Goal: Task Accomplishment & Management: Complete application form

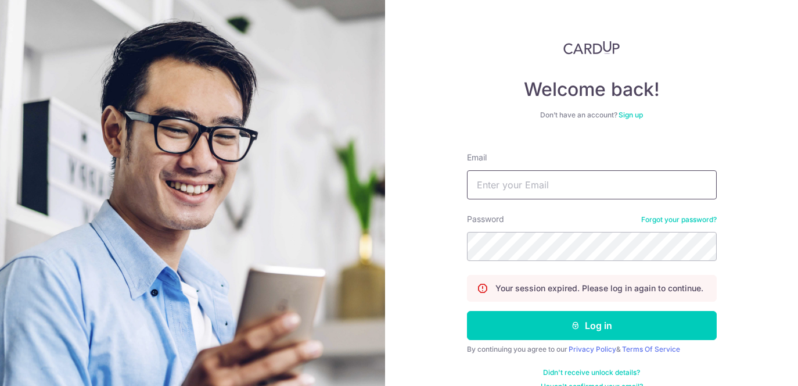
click at [492, 181] on input "Email" at bounding box center [592, 184] width 250 height 29
type input "Shirleybonghs@gmail.com"
click at [467, 311] on button "Log in" at bounding box center [592, 325] width 250 height 29
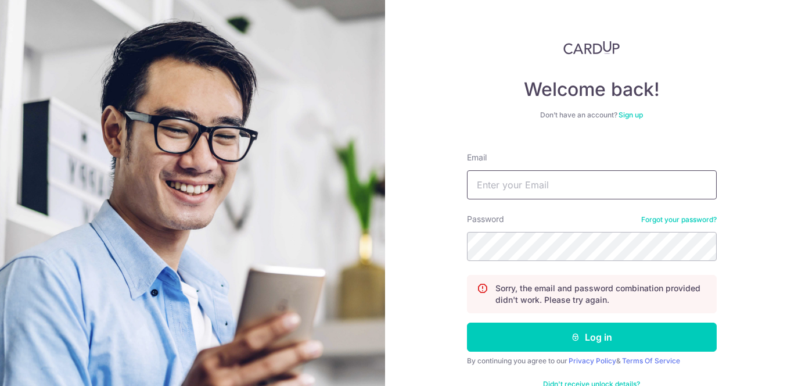
click at [501, 183] on input "Email" at bounding box center [592, 184] width 250 height 29
type input "[EMAIL_ADDRESS][DOMAIN_NAME]"
click at [467, 322] on button "Log in" at bounding box center [592, 336] width 250 height 29
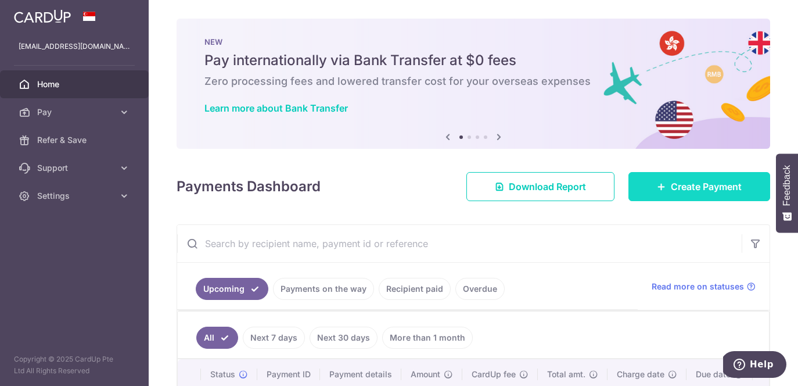
click at [676, 193] on span "Create Payment" at bounding box center [706, 186] width 71 height 14
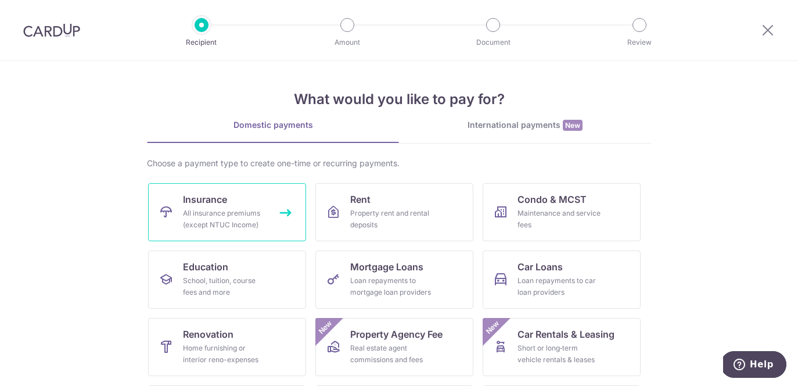
scroll to position [2, 0]
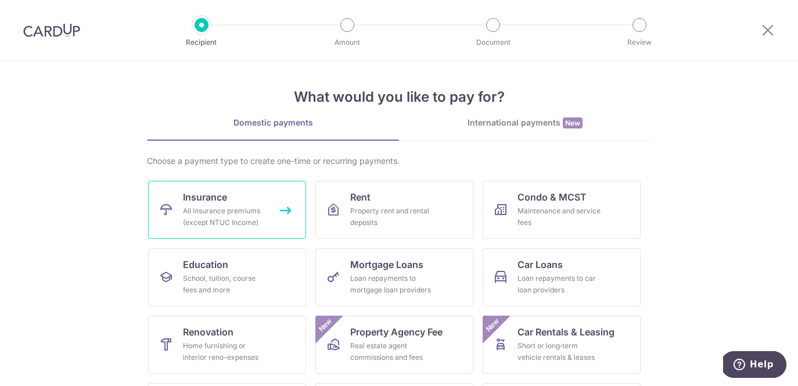
click at [256, 227] on div "All insurance premiums (except NTUC Income)" at bounding box center [225, 216] width 84 height 23
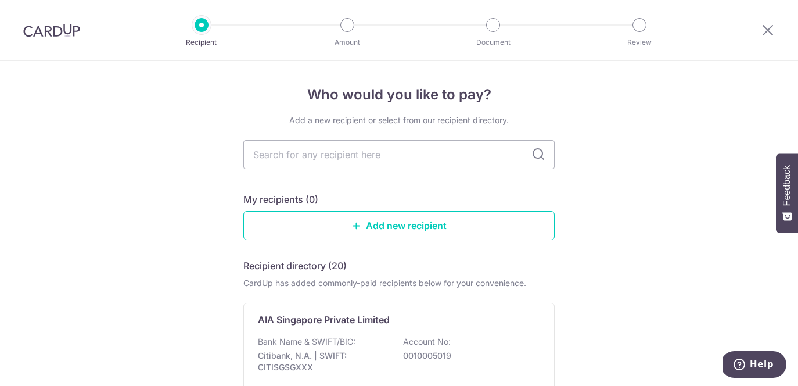
scroll to position [5, 0]
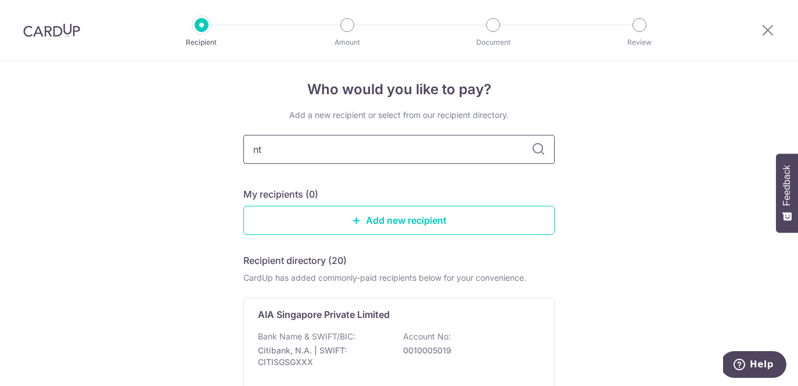
type input "ntu"
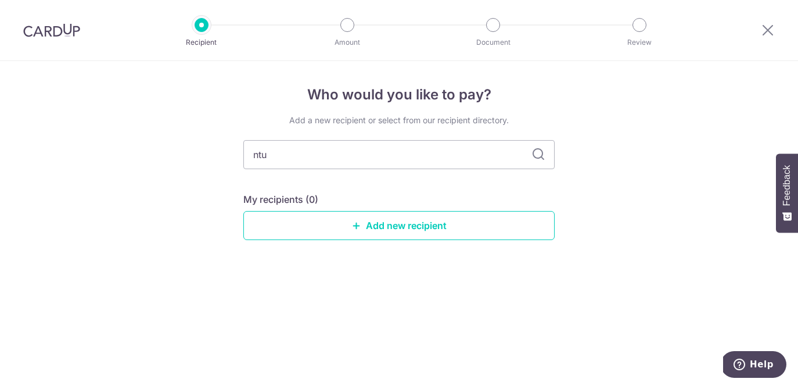
scroll to position [0, 0]
type input "ntuc"
click at [547, 157] on input "ntuc" at bounding box center [398, 154] width 311 height 29
type input "NTUC"
click at [365, 227] on link "Add new recipient" at bounding box center [398, 225] width 311 height 29
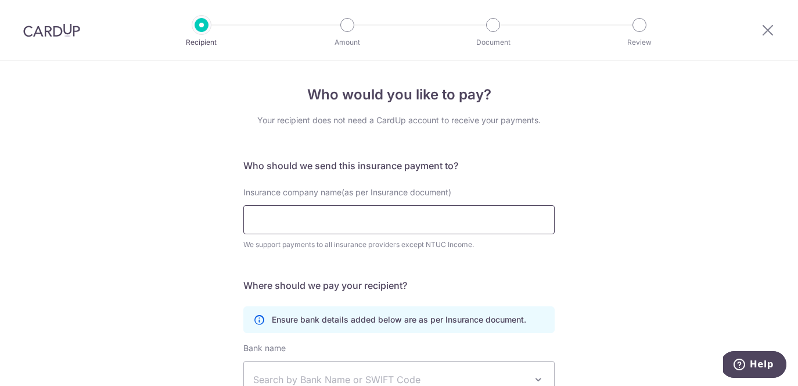
click at [364, 228] on input "Insurance company name(as per Insurance document)" at bounding box center [398, 219] width 311 height 29
click at [481, 260] on div "Insurance company name(as per Insurance document) We support payments to all in…" at bounding box center [398, 225] width 325 height 78
